Goal: Information Seeking & Learning: Learn about a topic

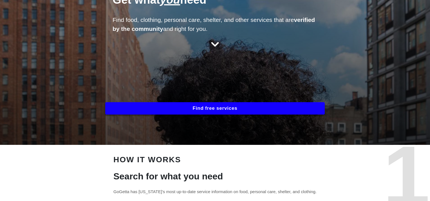
scroll to position [113, 0]
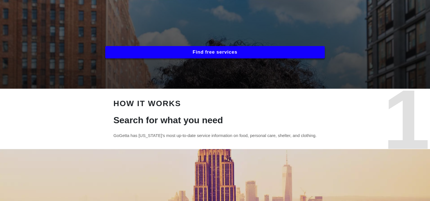
click at [216, 51] on button "Find free services" at bounding box center [214, 52] width 219 height 12
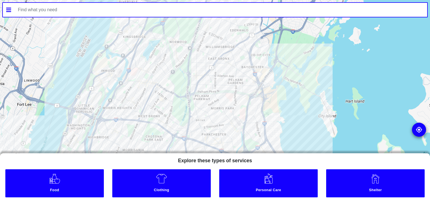
click at [55, 188] on link "Food" at bounding box center [54, 184] width 98 height 28
